Goal: Task Accomplishment & Management: Manage account settings

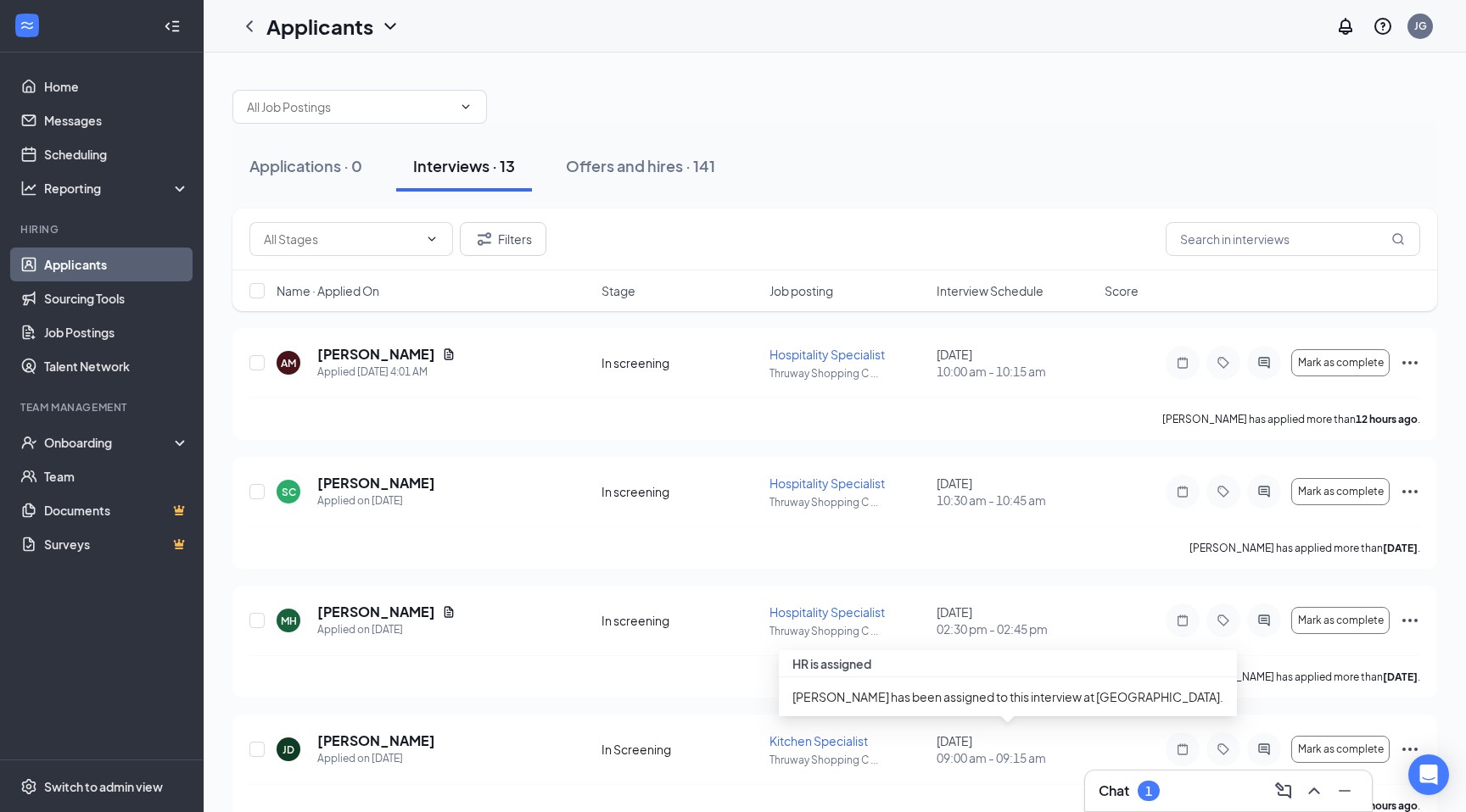
click at [1104, 790] on h3 "Chat" at bounding box center [1114, 790] width 31 height 18
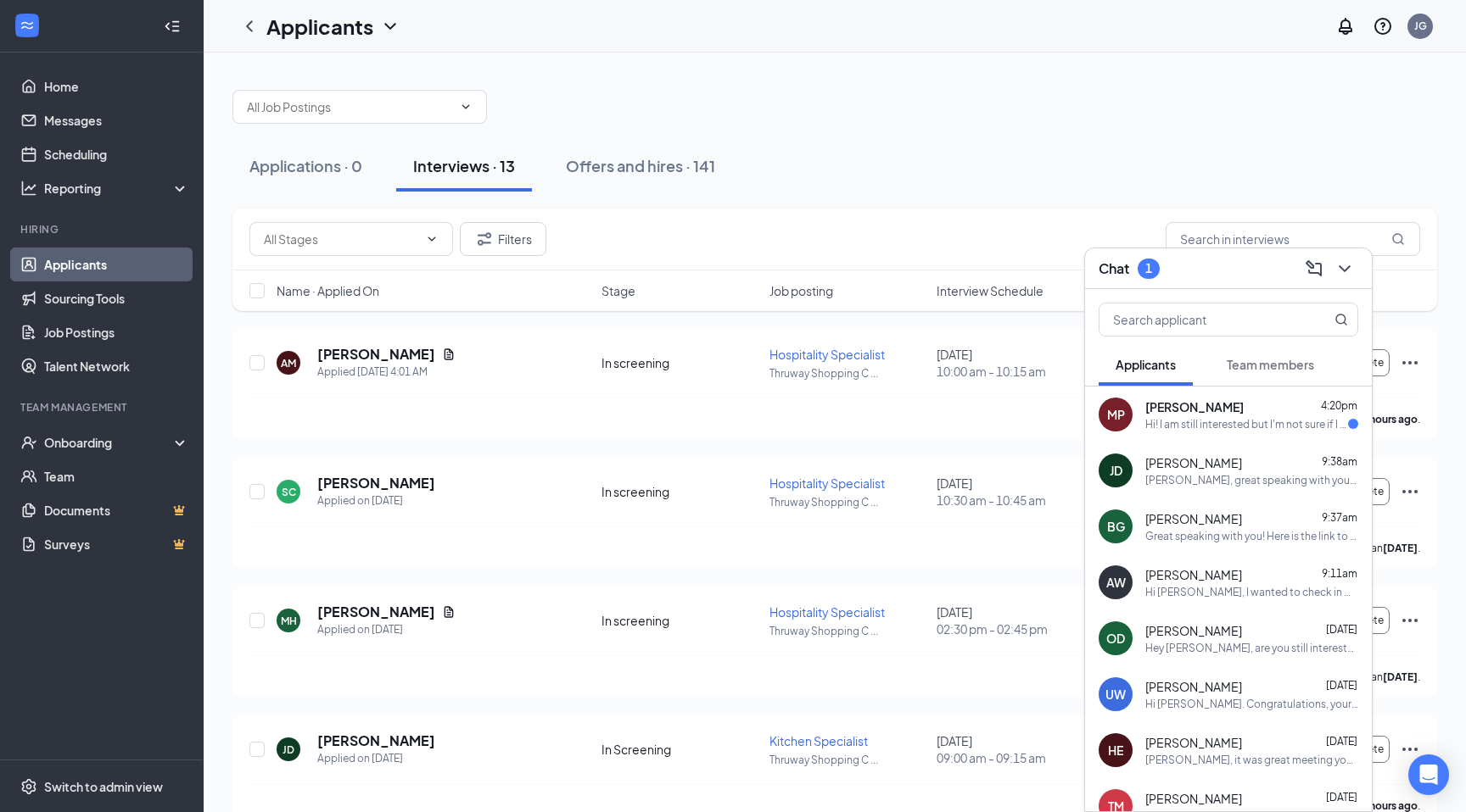
click at [1209, 437] on div "MP [PERSON_NAME] 4:20pm Hi! I am still interested but I'm not sure if I would b…" at bounding box center [1228, 414] width 286 height 56
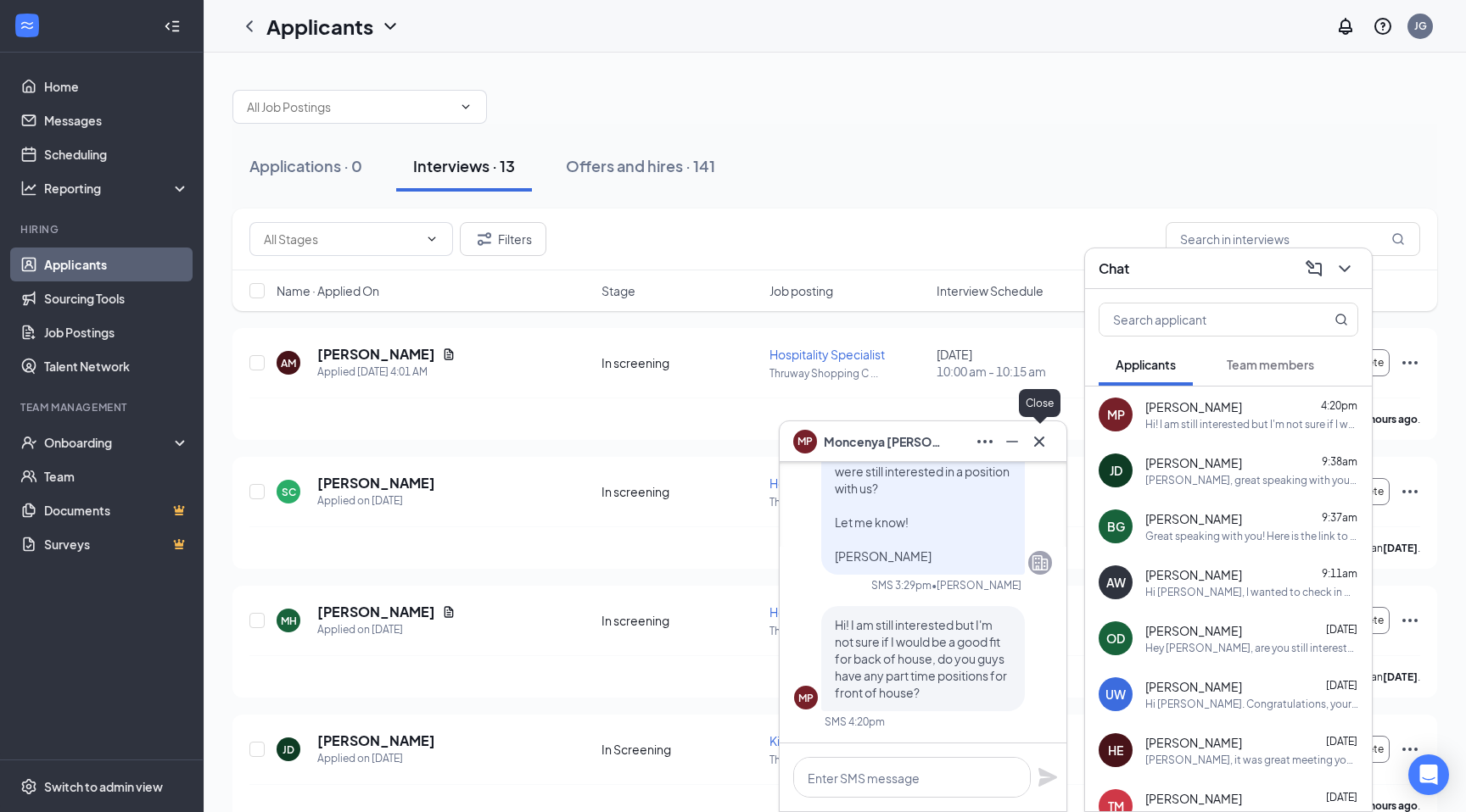
click at [1038, 444] on icon "Cross" at bounding box center [1038, 442] width 20 height 20
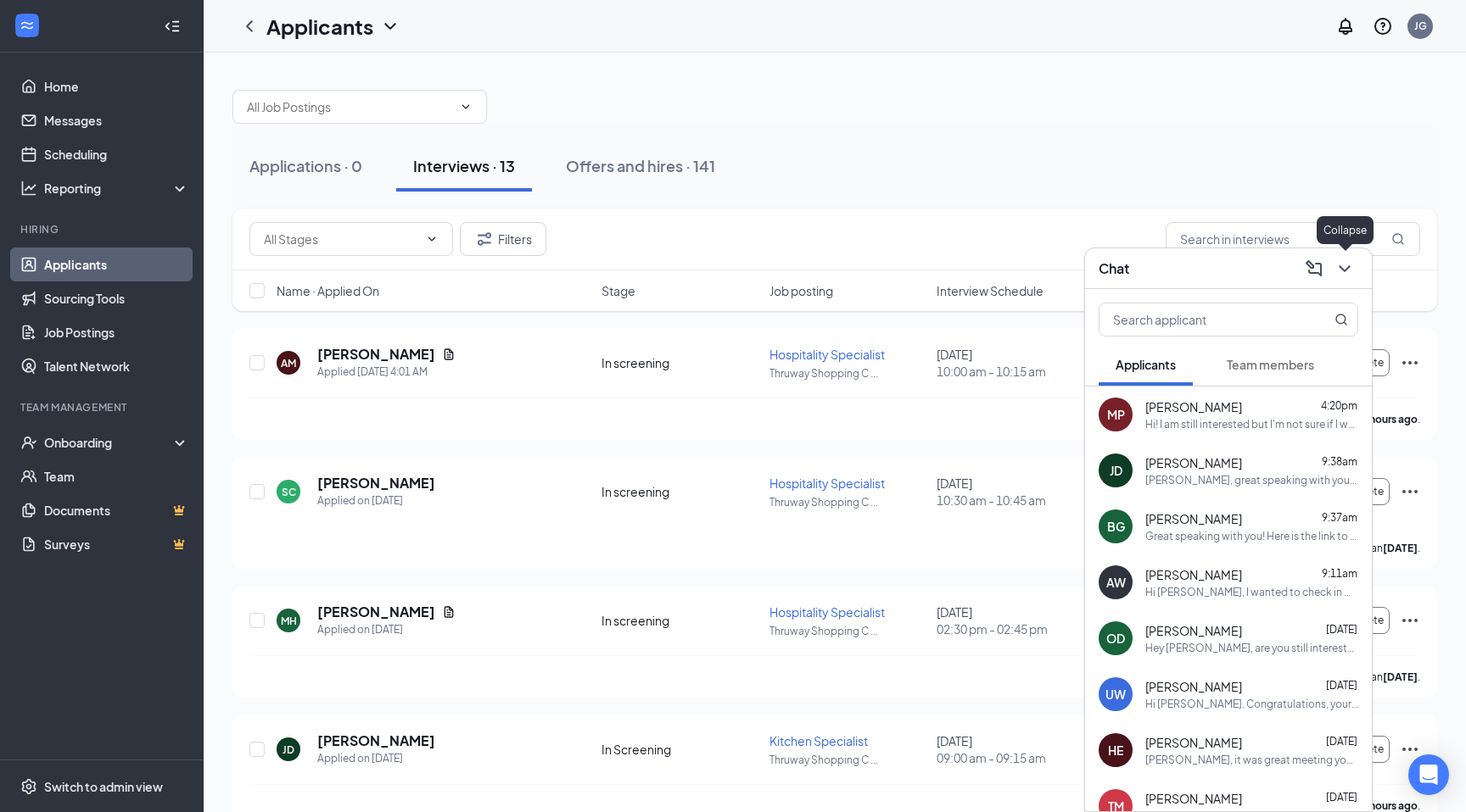
click at [1339, 266] on icon "ChevronDown" at bounding box center [1344, 269] width 20 height 20
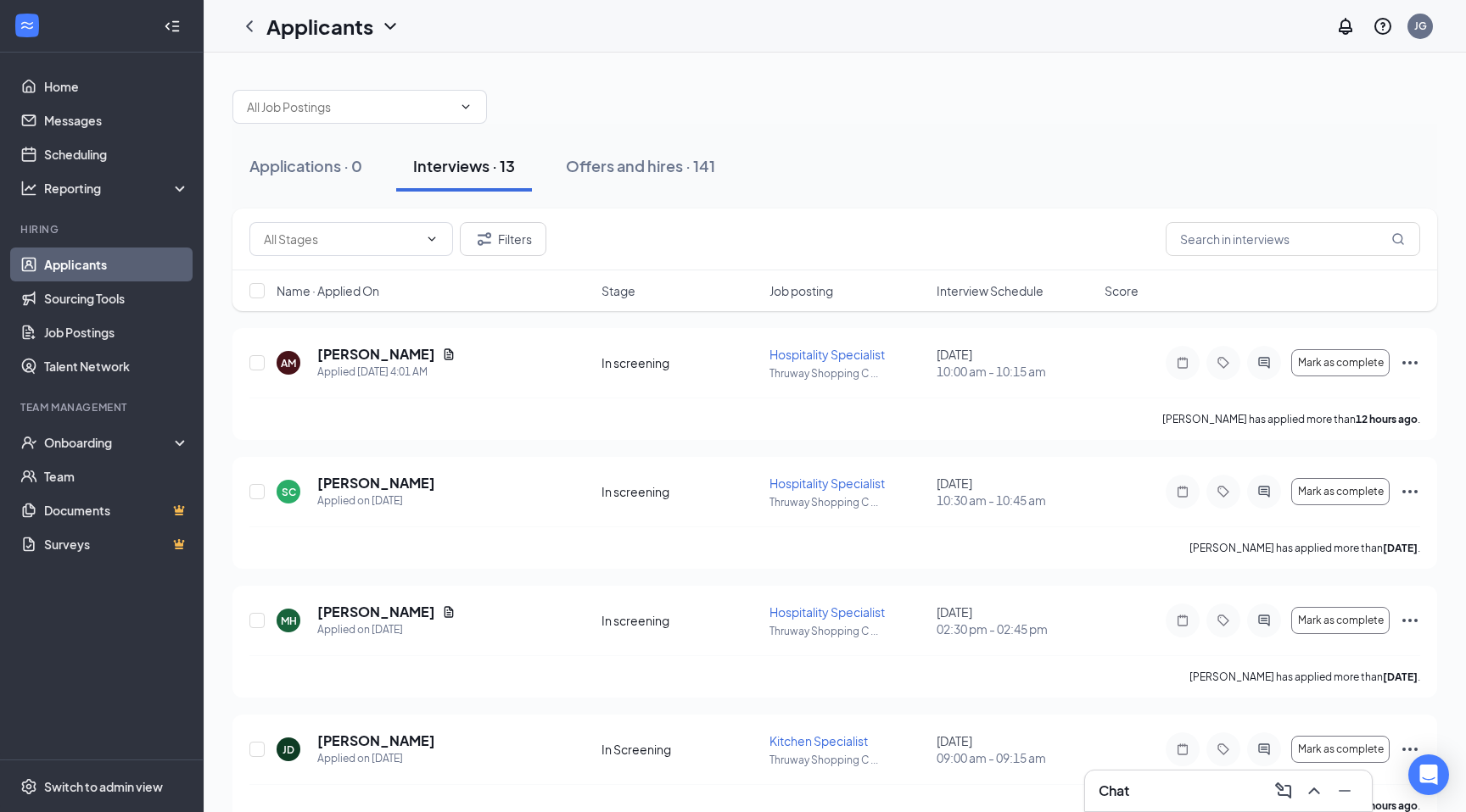
click at [350, 136] on div "Applications · 0 Interviews · 13 Offers and hires · 141" at bounding box center [834, 166] width 1204 height 85
click at [128, 100] on link "Home" at bounding box center [116, 86] width 145 height 34
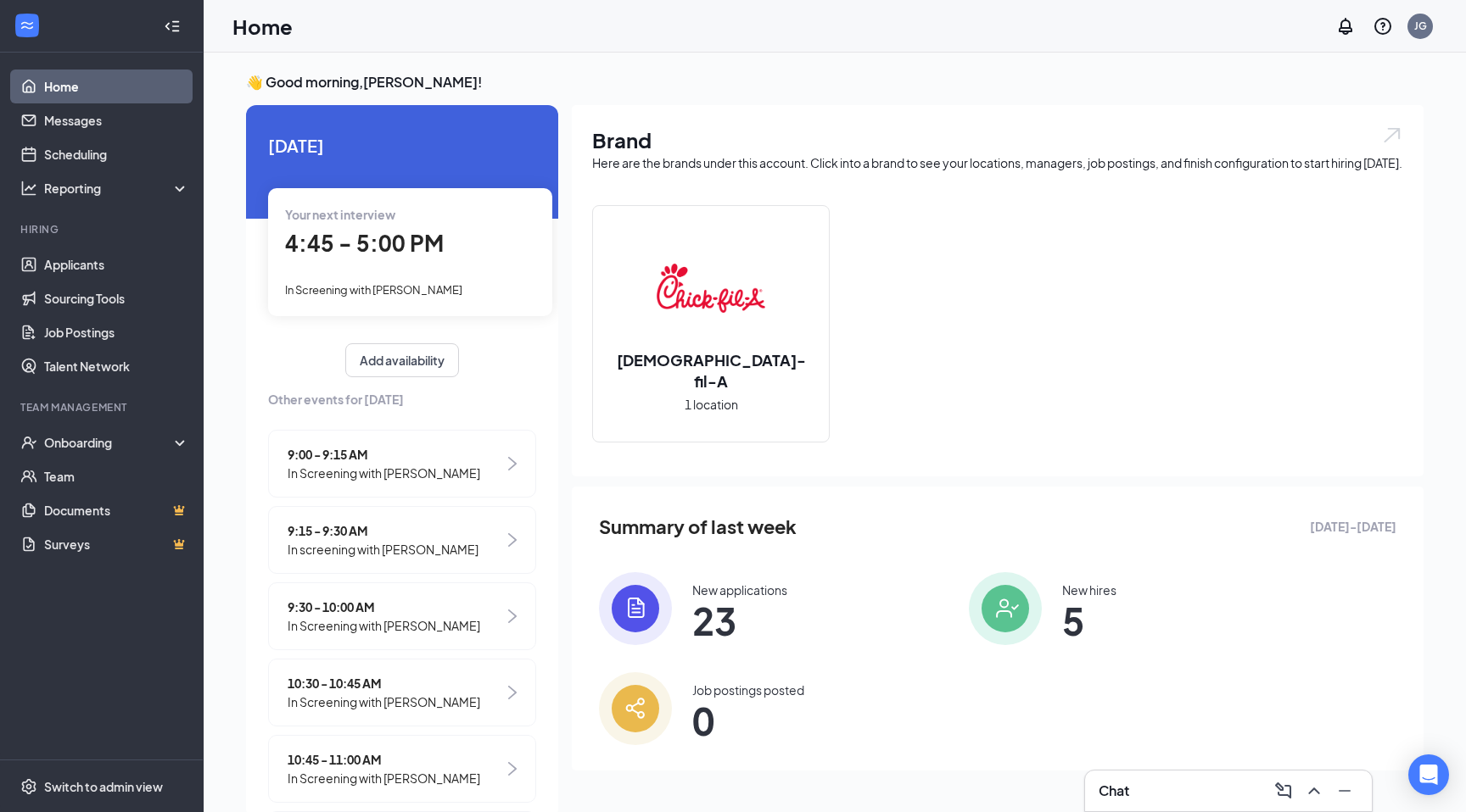
click at [732, 636] on span "23" at bounding box center [740, 620] width 95 height 31
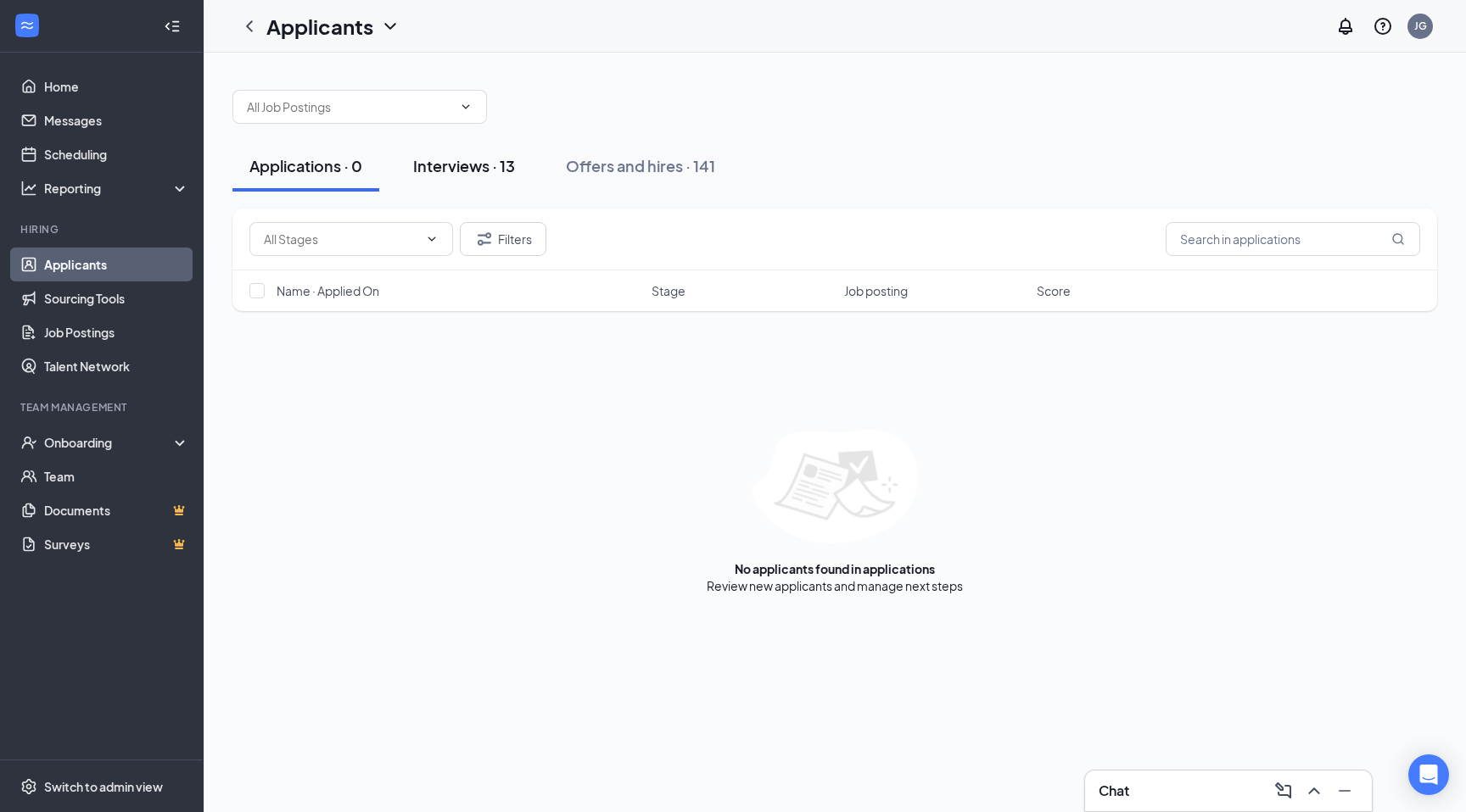
click at [473, 168] on div "Interviews · 13" at bounding box center [464, 166] width 102 height 21
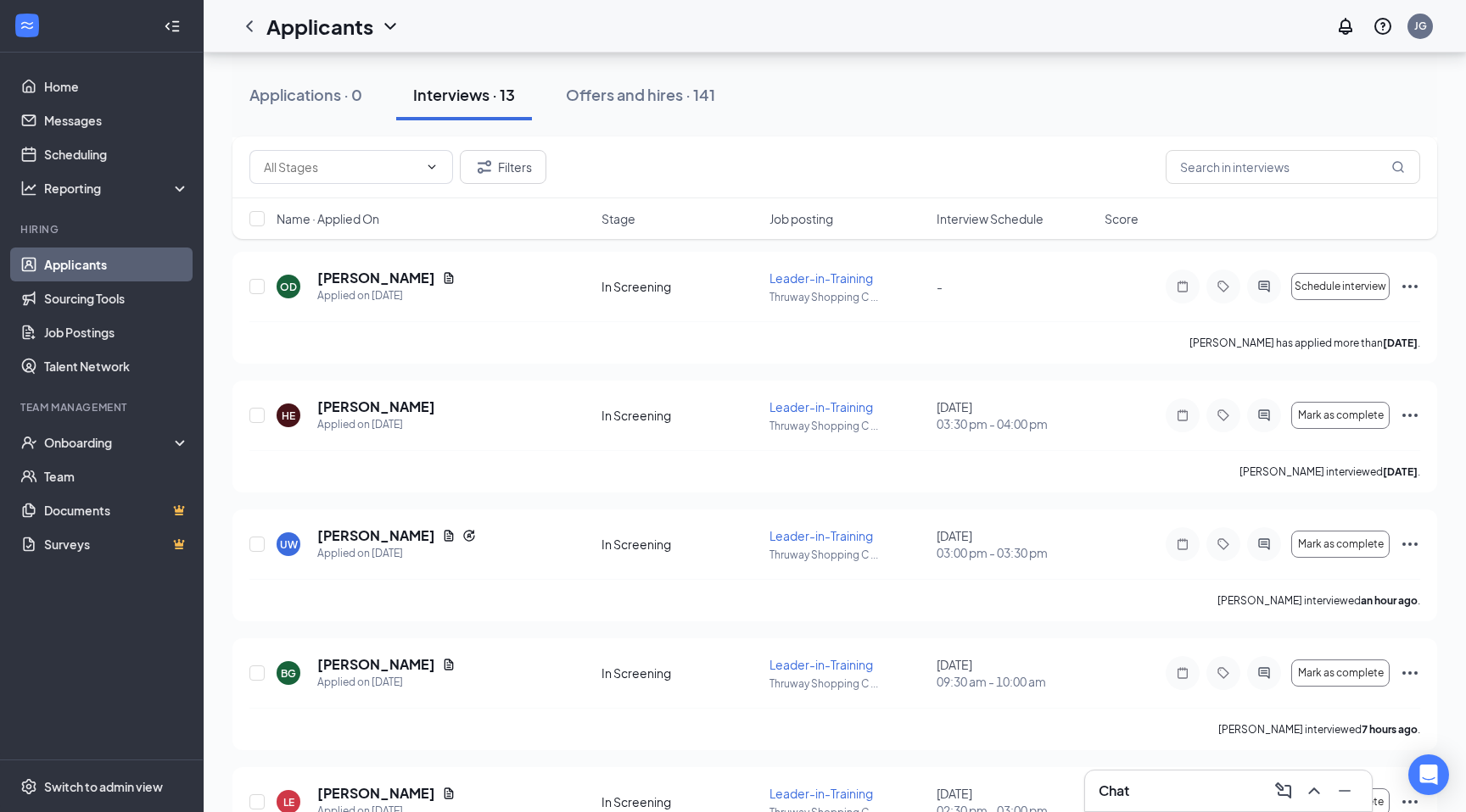
scroll to position [590, 0]
click at [387, 556] on div "Applied on [DATE]" at bounding box center [396, 555] width 159 height 17
click at [388, 534] on h5 "[PERSON_NAME]" at bounding box center [376, 537] width 118 height 18
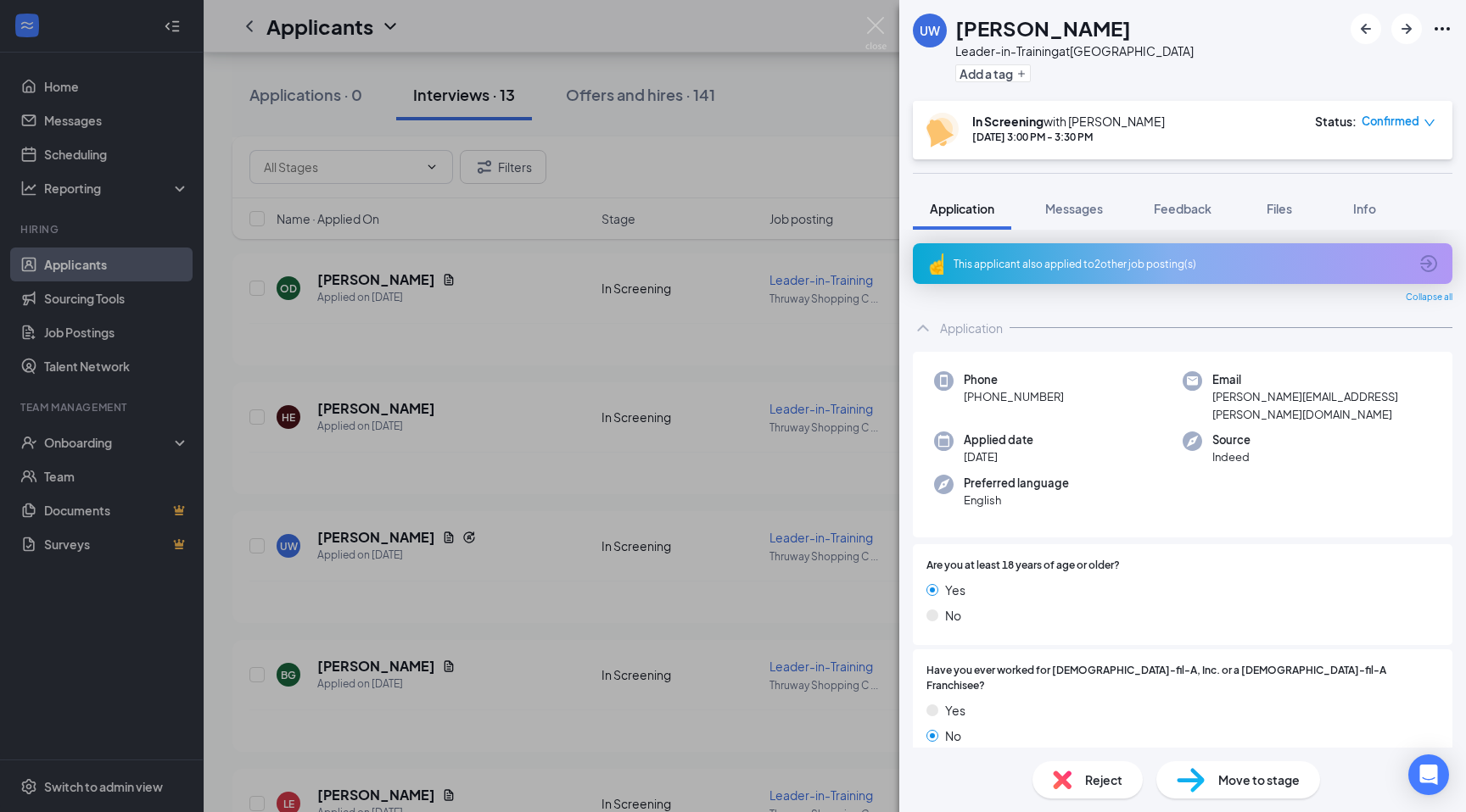
click at [889, 35] on div "UW [PERSON_NAME] Leader-in-Training at [GEOGRAPHIC_DATA] Add a tag In Screening…" at bounding box center [733, 406] width 1466 height 812
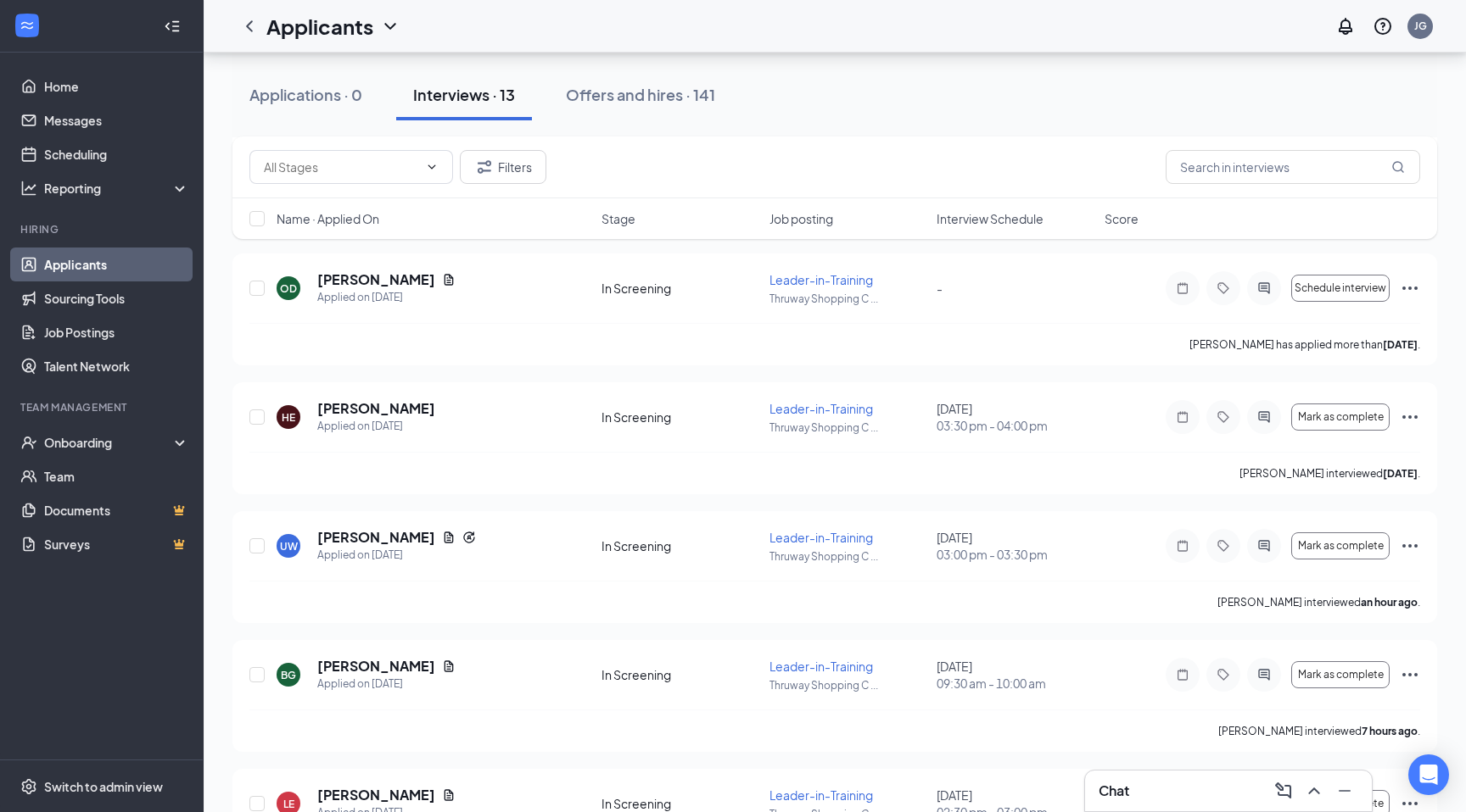
click at [883, 34] on div "Applicants JG" at bounding box center [834, 26] width 1262 height 53
click at [61, 85] on link "Home" at bounding box center [116, 86] width 145 height 34
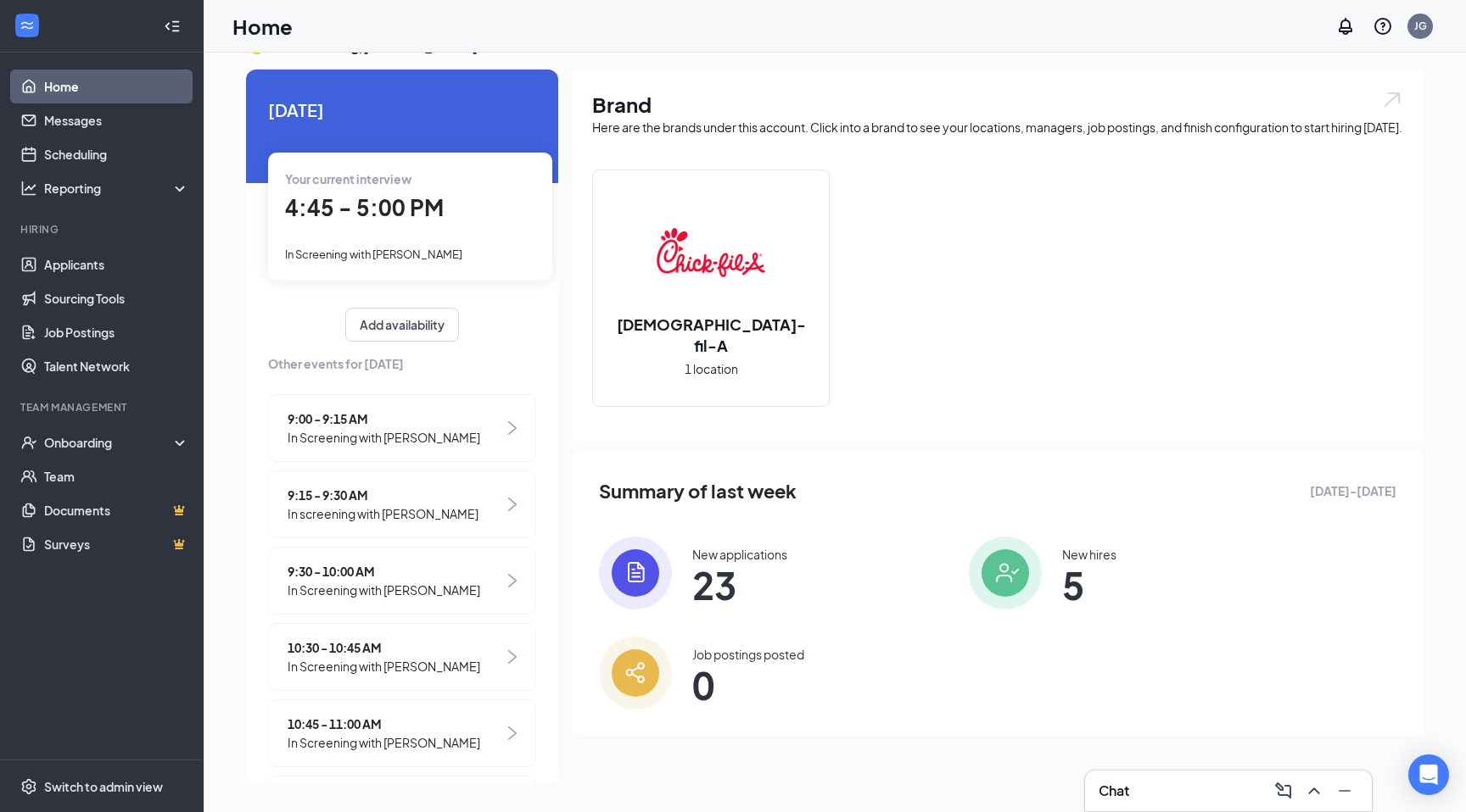
click at [1095, 797] on div "Chat" at bounding box center [1228, 791] width 286 height 40
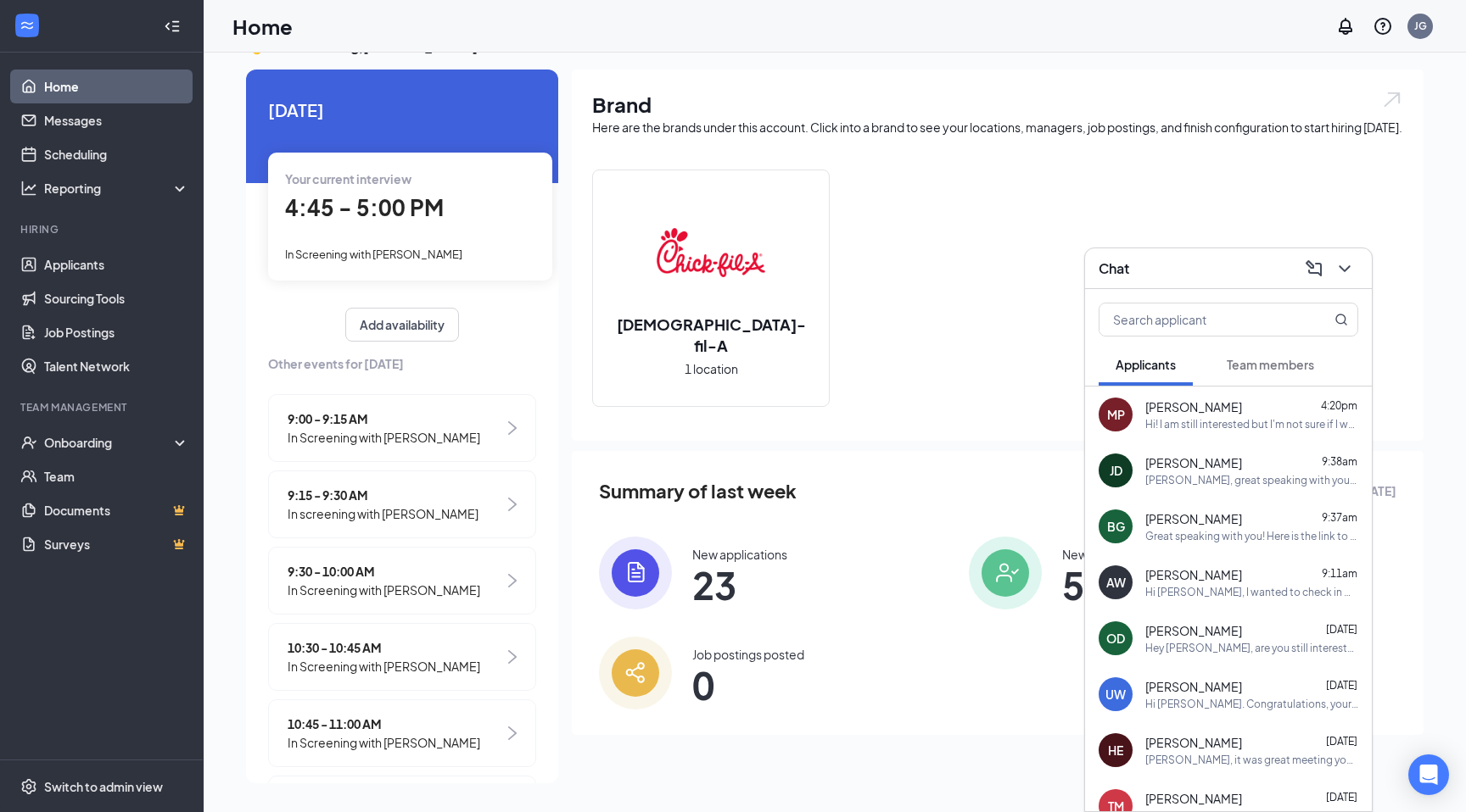
click at [1192, 433] on div "MP [PERSON_NAME] 4:20pm Hi! I am still interested but I'm not sure if I would b…" at bounding box center [1228, 414] width 286 height 56
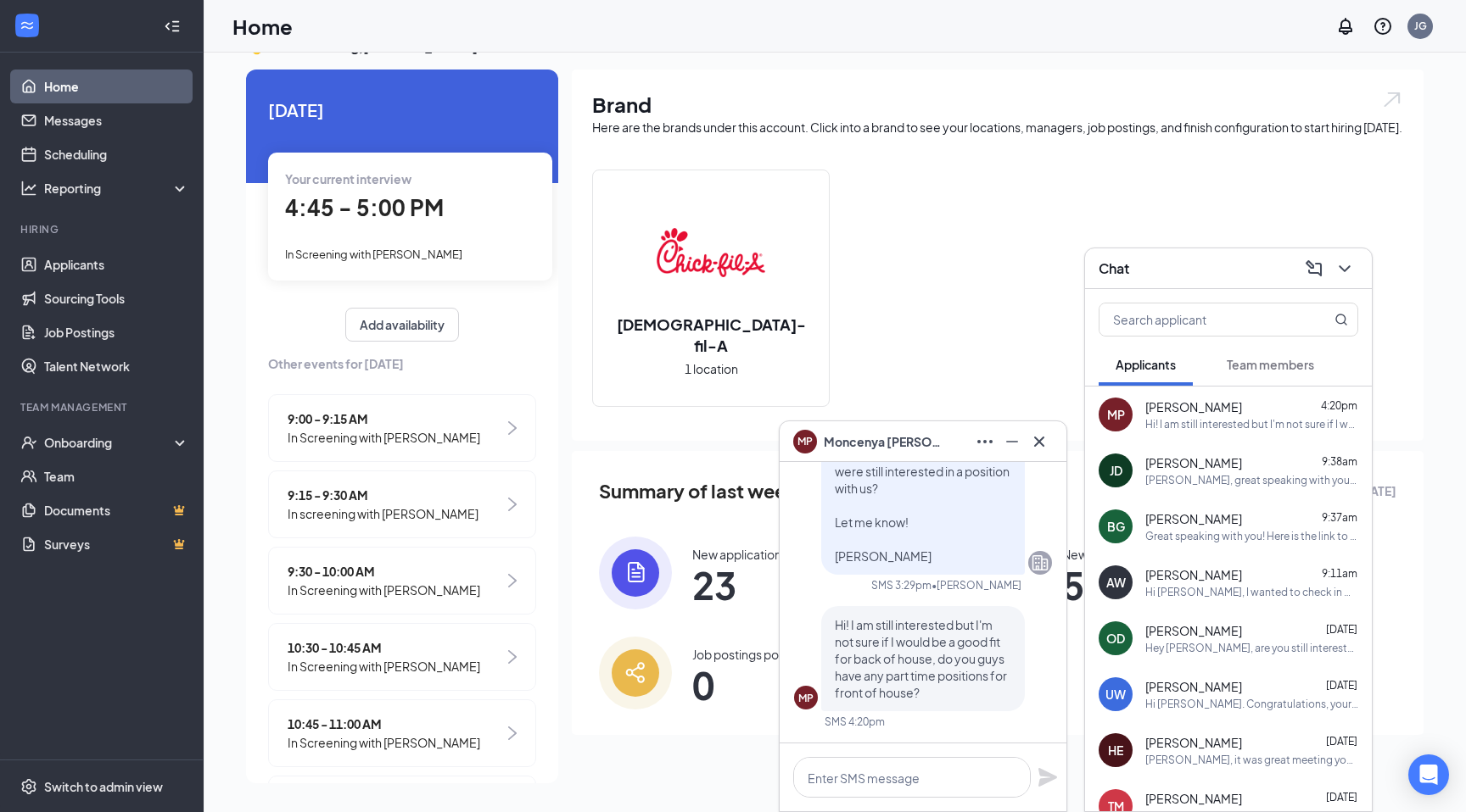
click at [842, 437] on span "[PERSON_NAME]" at bounding box center [883, 441] width 119 height 18
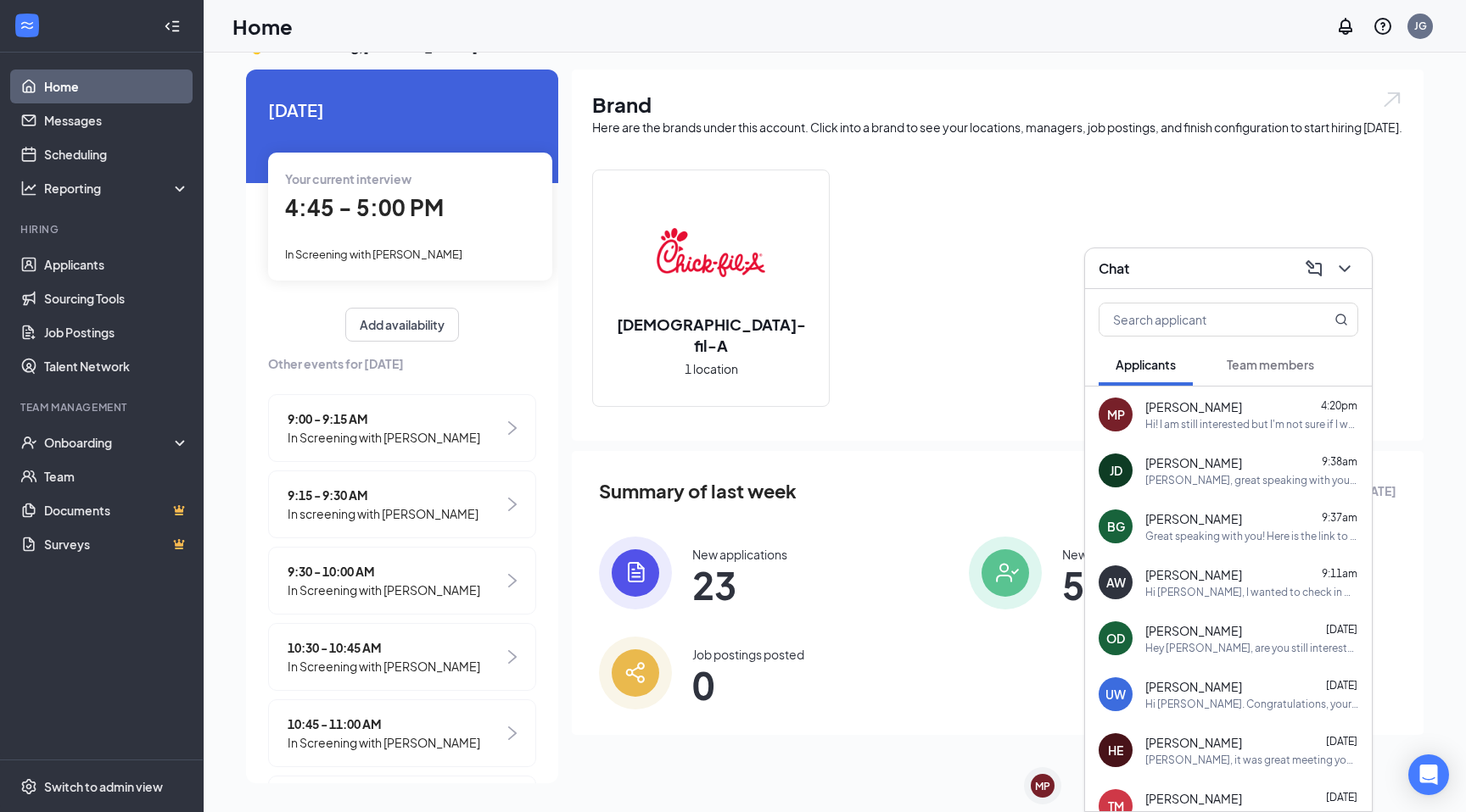
scroll to position [0, 0]
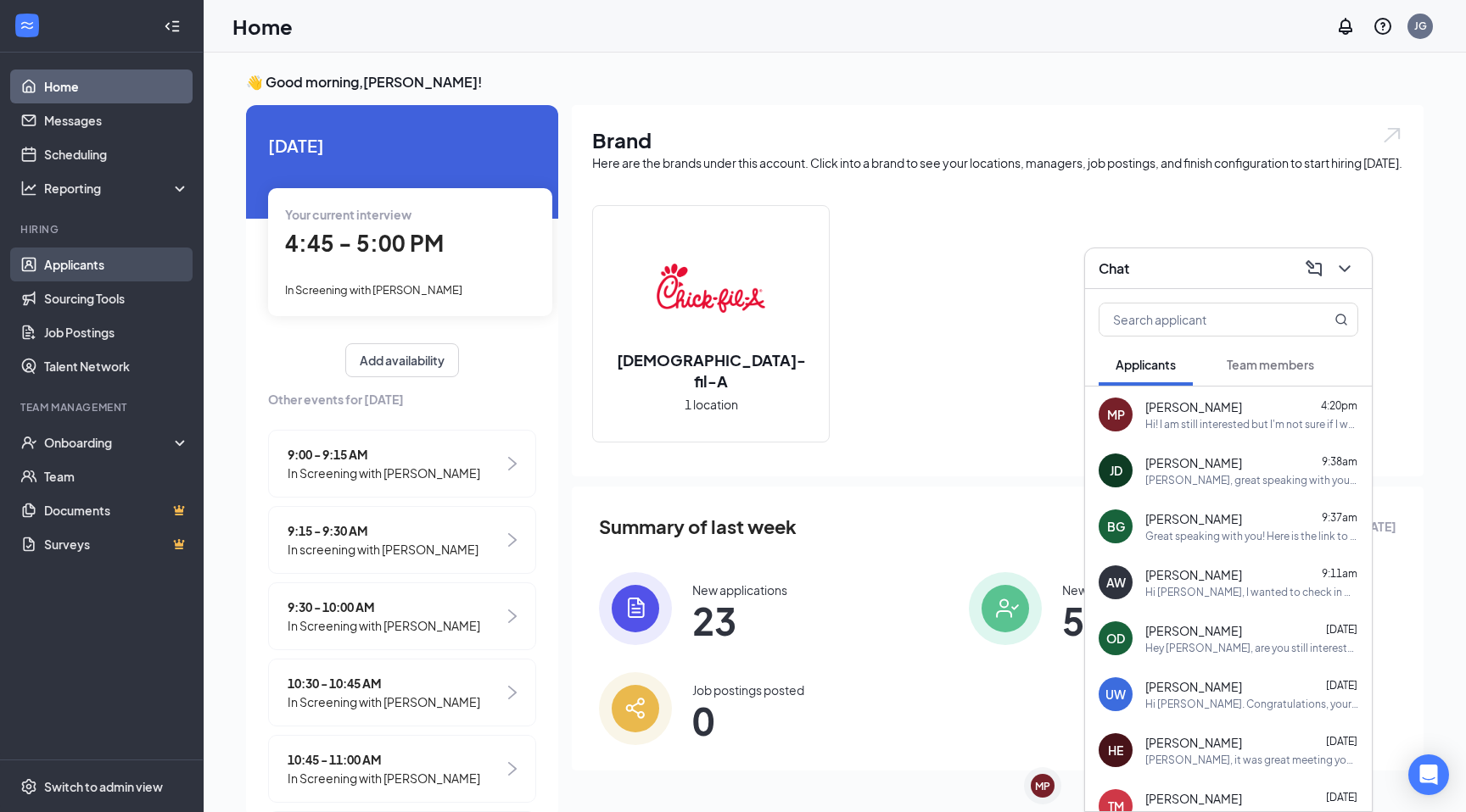
click at [140, 262] on link "Applicants" at bounding box center [116, 264] width 145 height 34
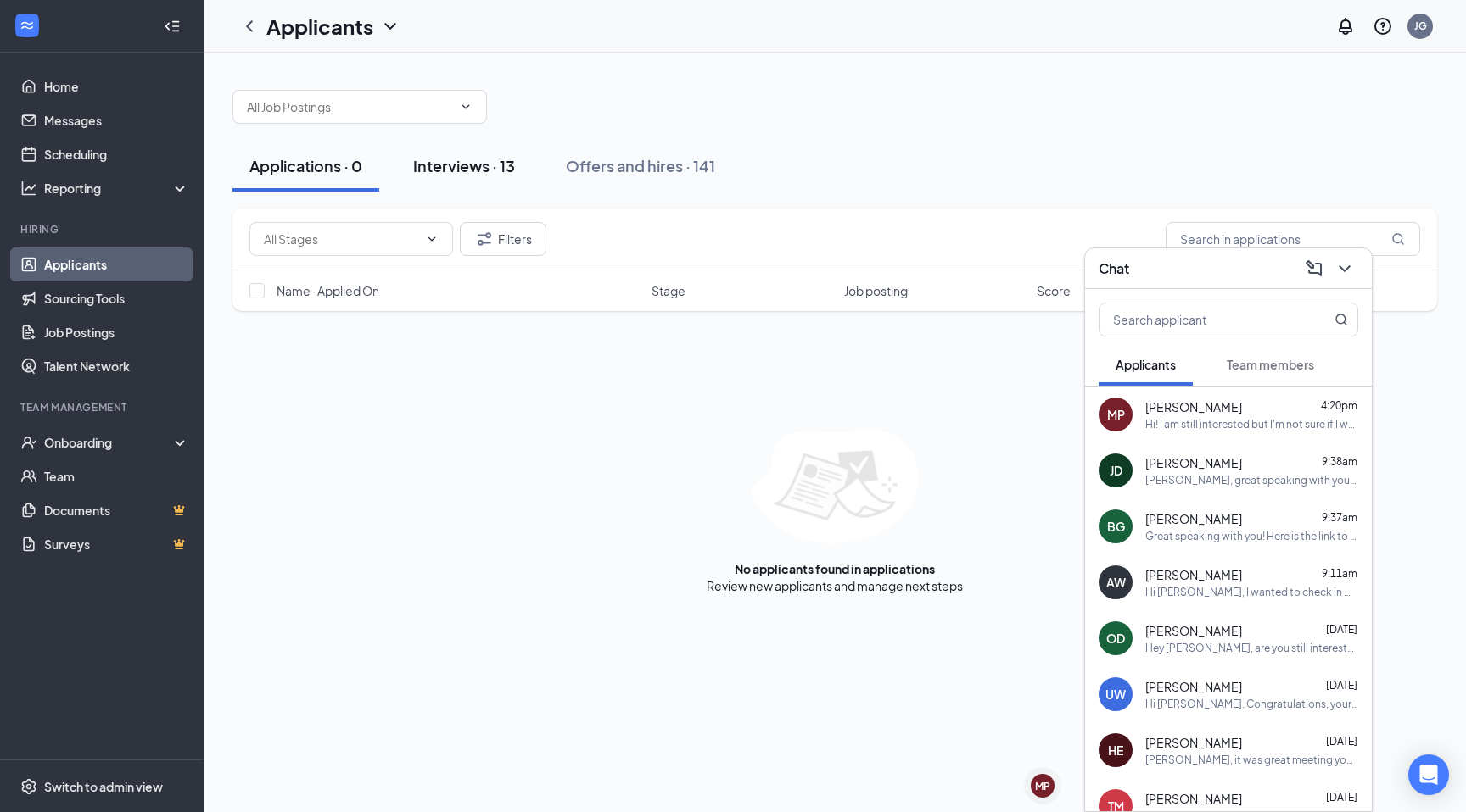
click at [458, 147] on button "Interviews · 13" at bounding box center [464, 166] width 136 height 51
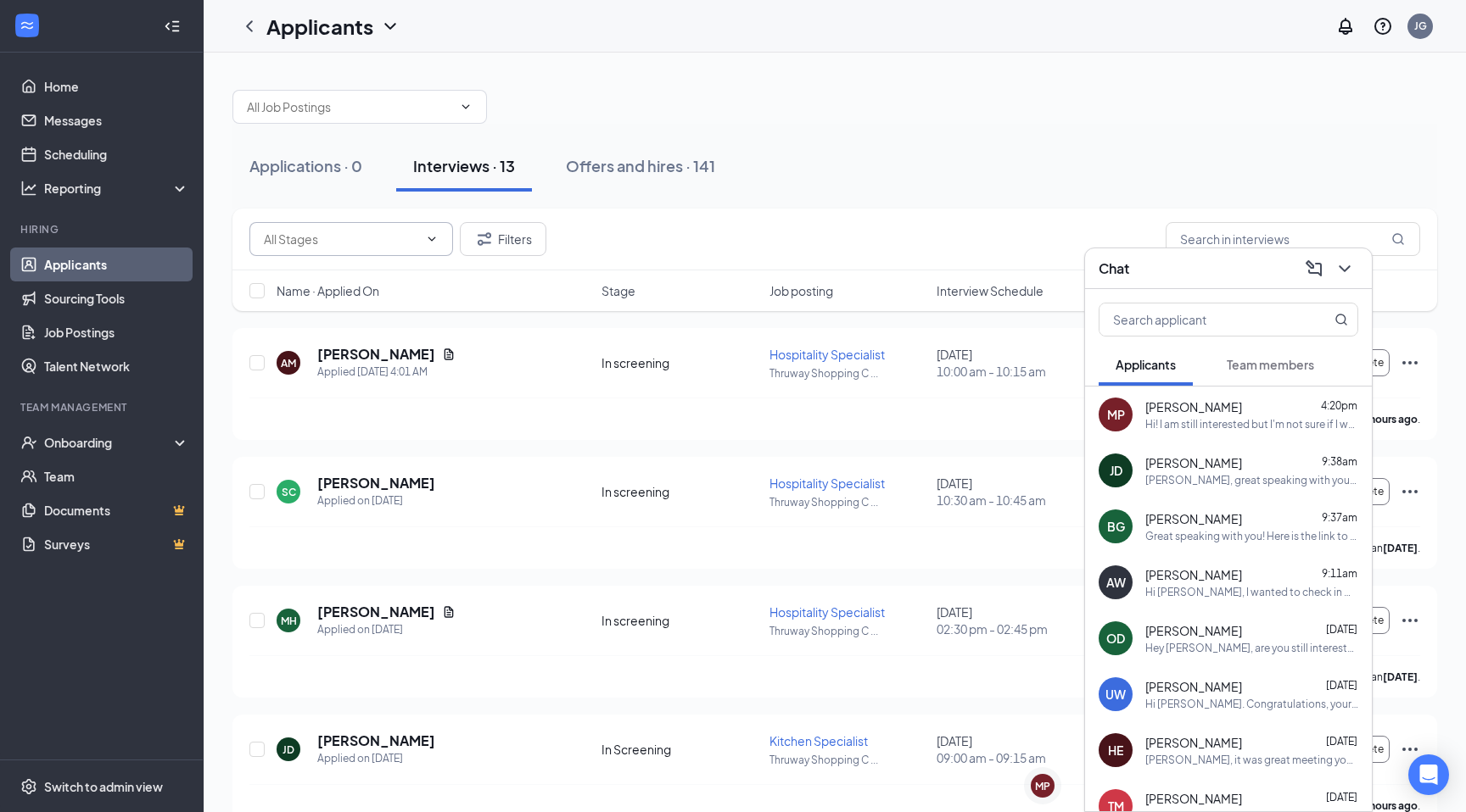
click at [408, 249] on span at bounding box center [351, 239] width 204 height 34
click at [935, 227] on div "Filters" at bounding box center [834, 239] width 1171 height 34
click at [1305, 231] on input "text" at bounding box center [1293, 239] width 255 height 34
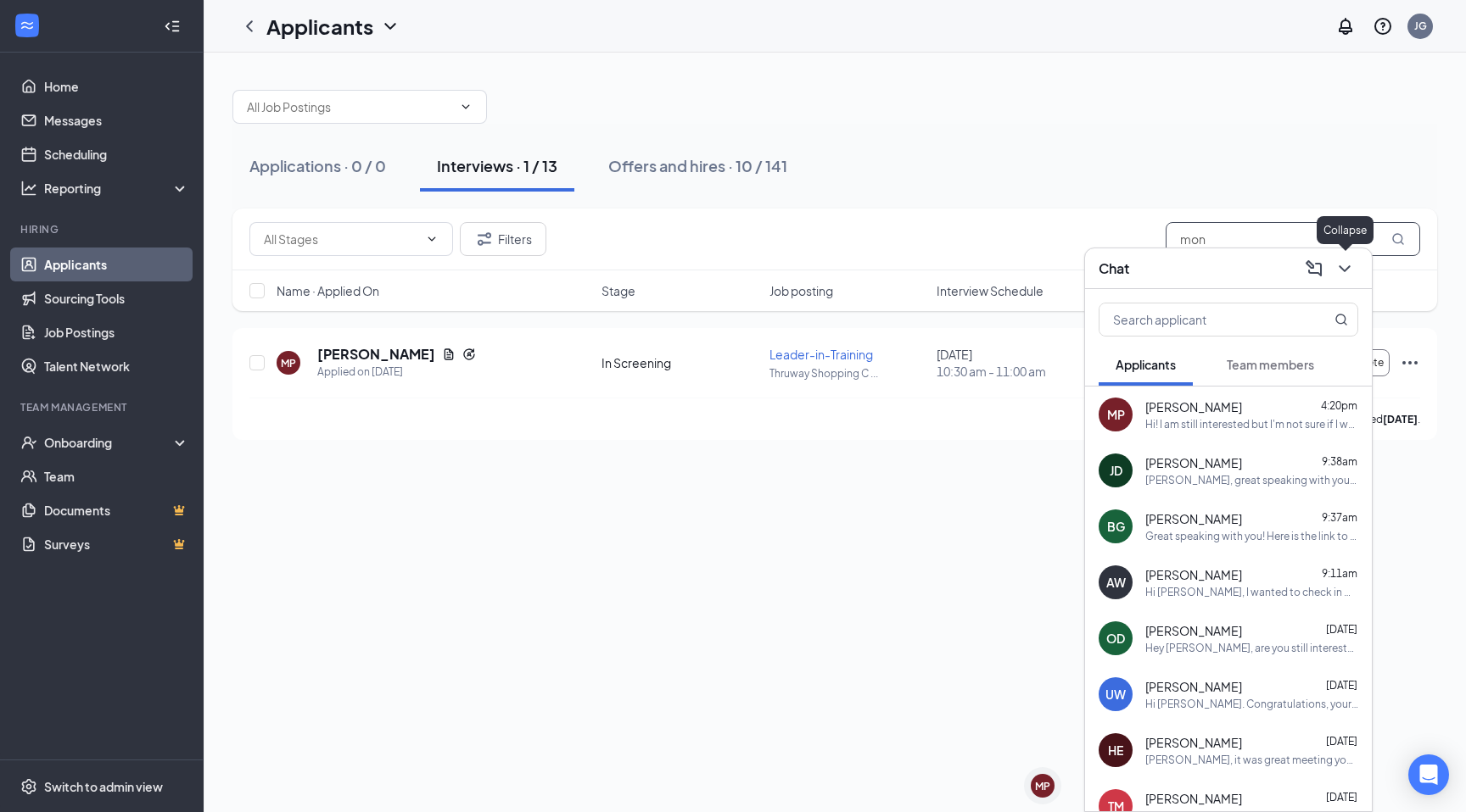
type input "mon"
click at [1344, 271] on icon "ChevronDown" at bounding box center [1344, 269] width 20 height 20
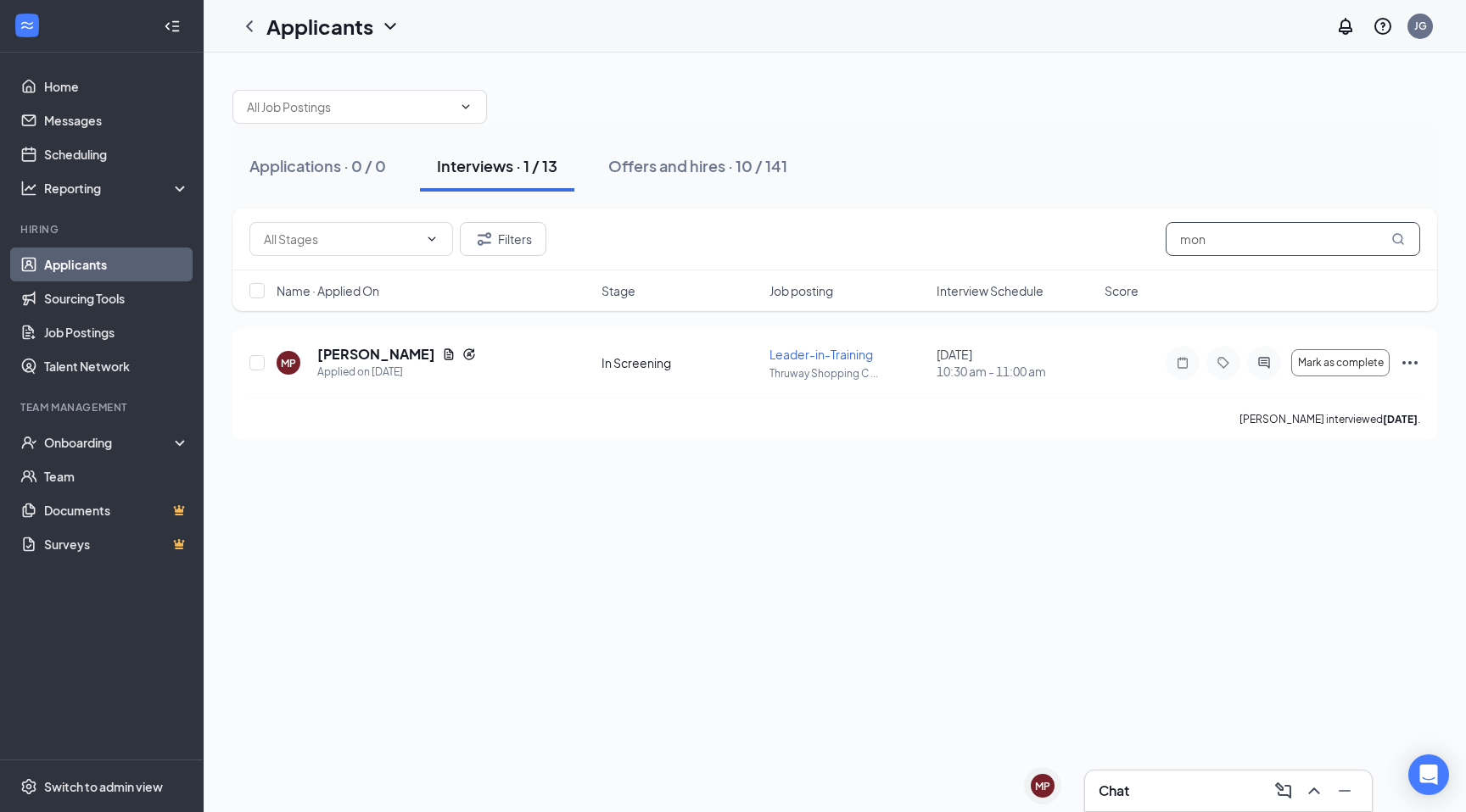
click at [1345, 252] on input "mon" at bounding box center [1293, 239] width 255 height 34
type input "m"
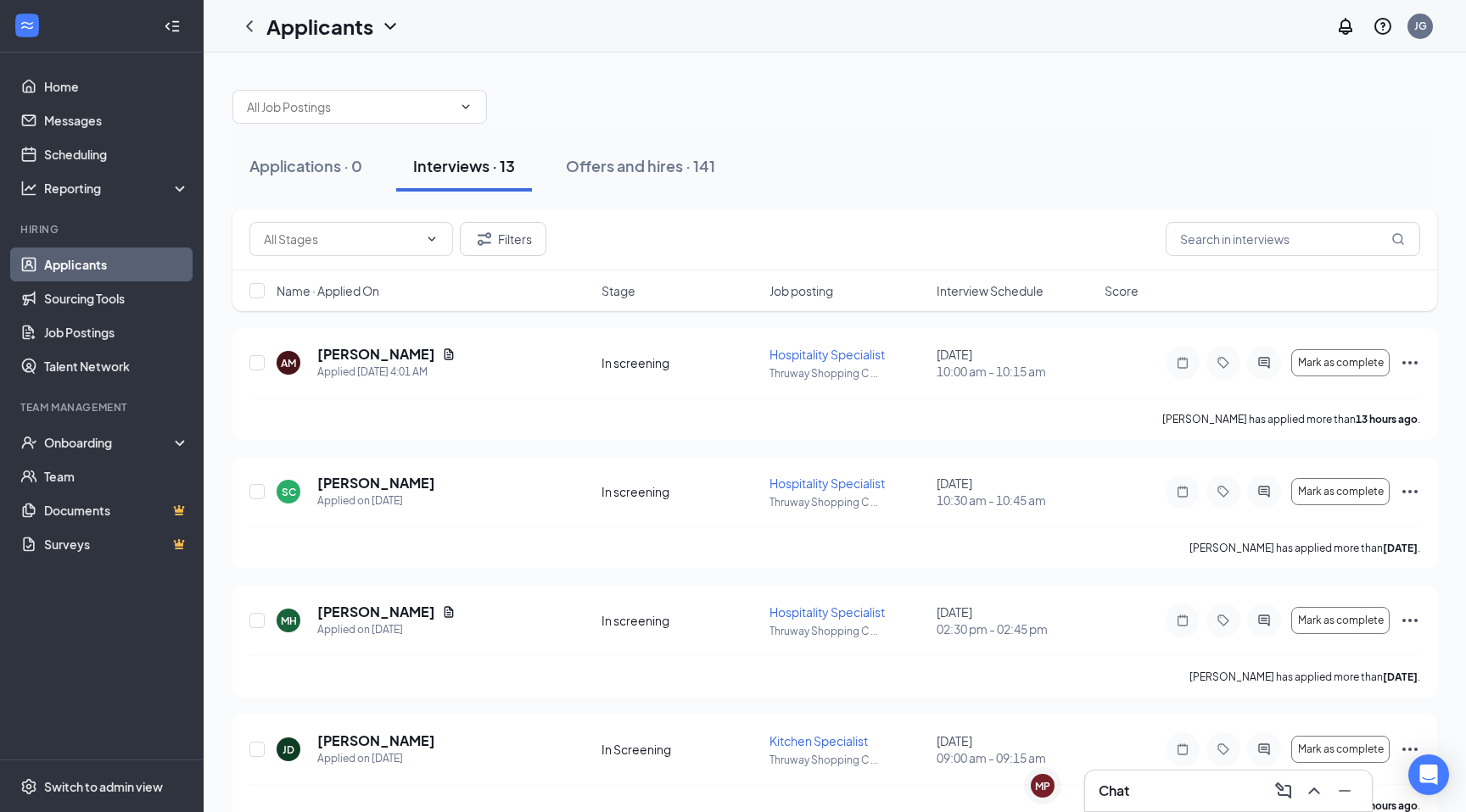
click at [1340, 141] on div "Applications · 0 Interviews · 13 Offers and hires · 141" at bounding box center [834, 166] width 1204 height 51
click at [1130, 790] on div "Chat 1" at bounding box center [1130, 790] width 61 height 20
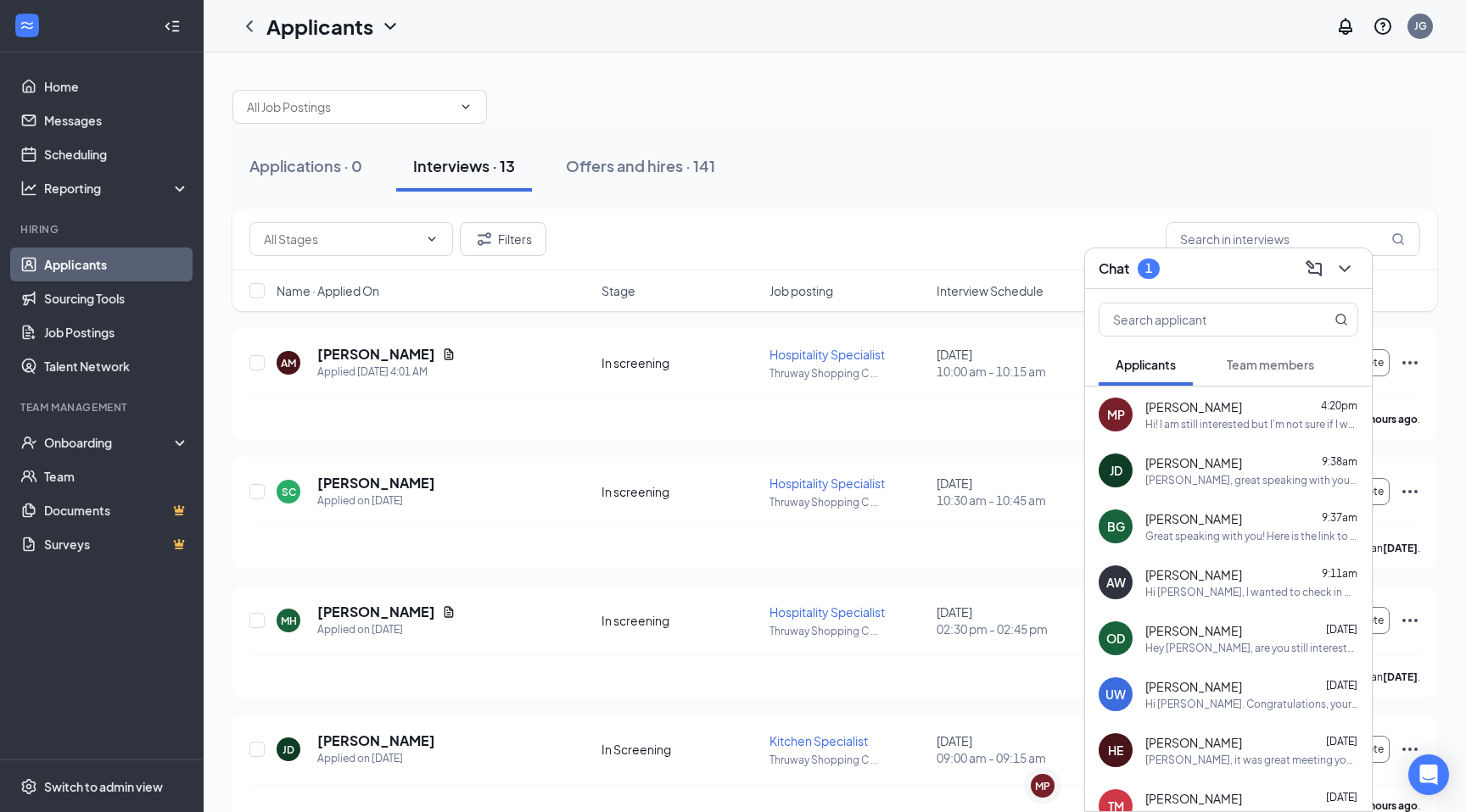
click at [1310, 363] on span "Team members" at bounding box center [1269, 364] width 87 height 15
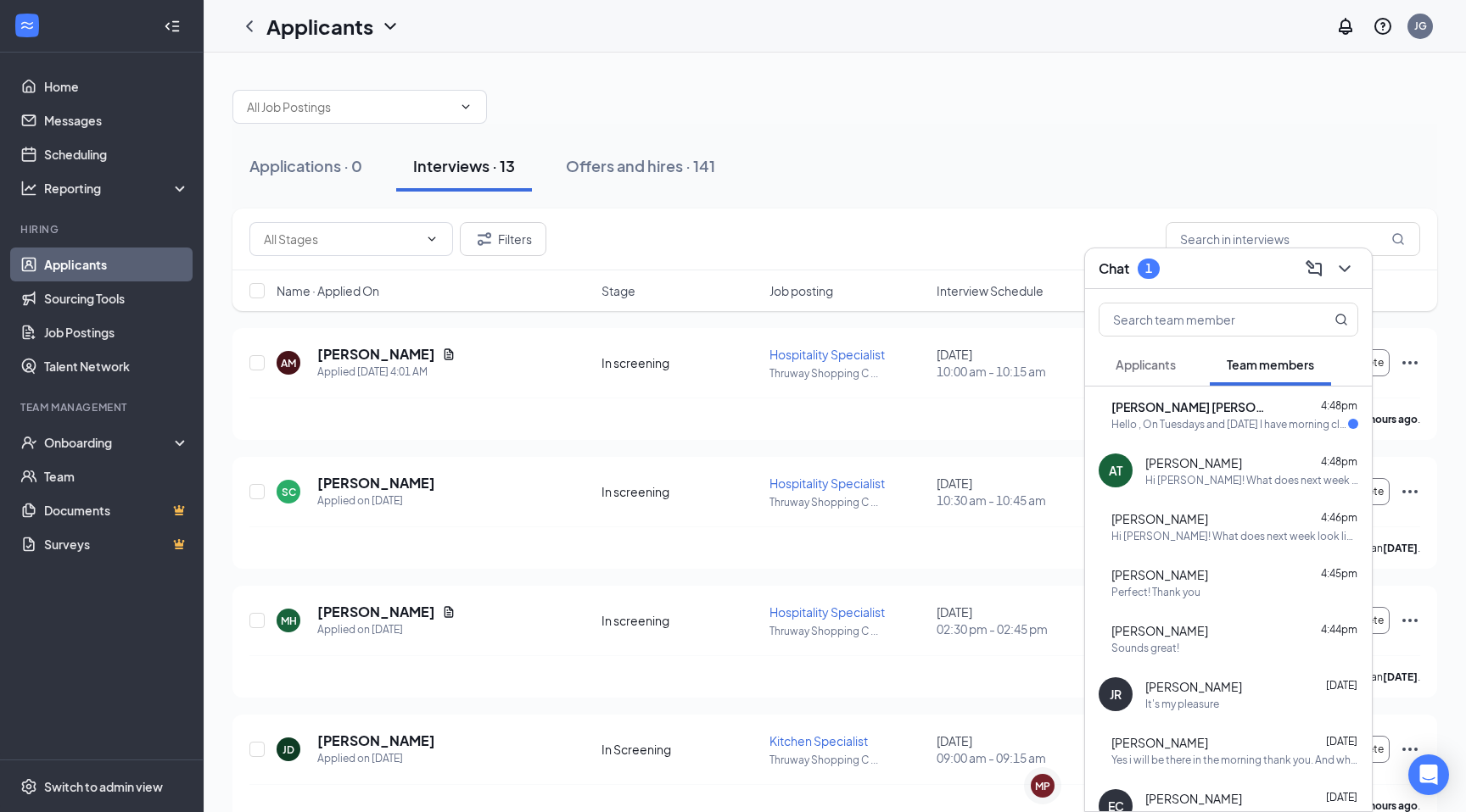
click at [1224, 427] on div "Hello , On Tuesdays and [DATE] I have morning classes so could we possibly meet…" at bounding box center [1229, 424] width 236 height 14
